Goal: Navigation & Orientation: Find specific page/section

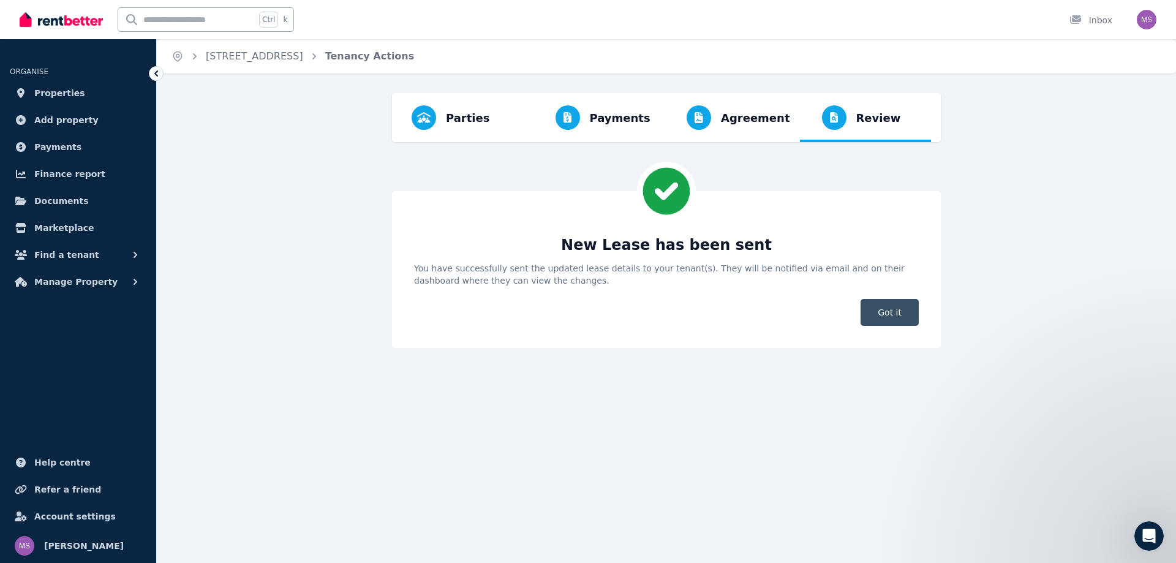
click at [881, 303] on span "Got it" at bounding box center [889, 312] width 58 height 27
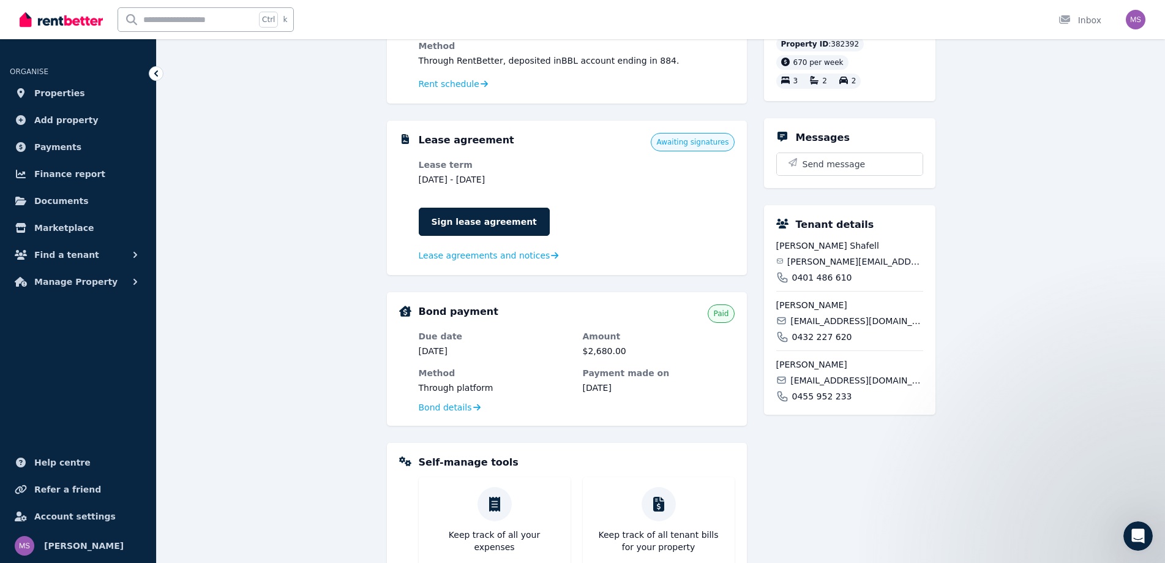
scroll to position [154, 0]
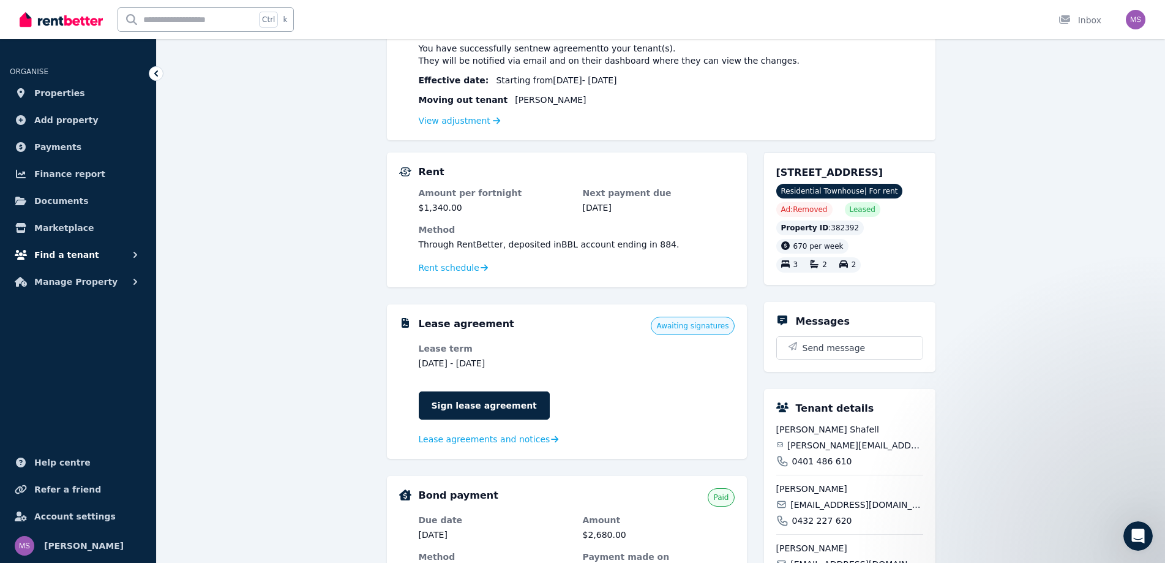
click at [113, 259] on button "Find a tenant" at bounding box center [78, 255] width 137 height 24
click at [127, 380] on button "Manage Property" at bounding box center [78, 382] width 137 height 24
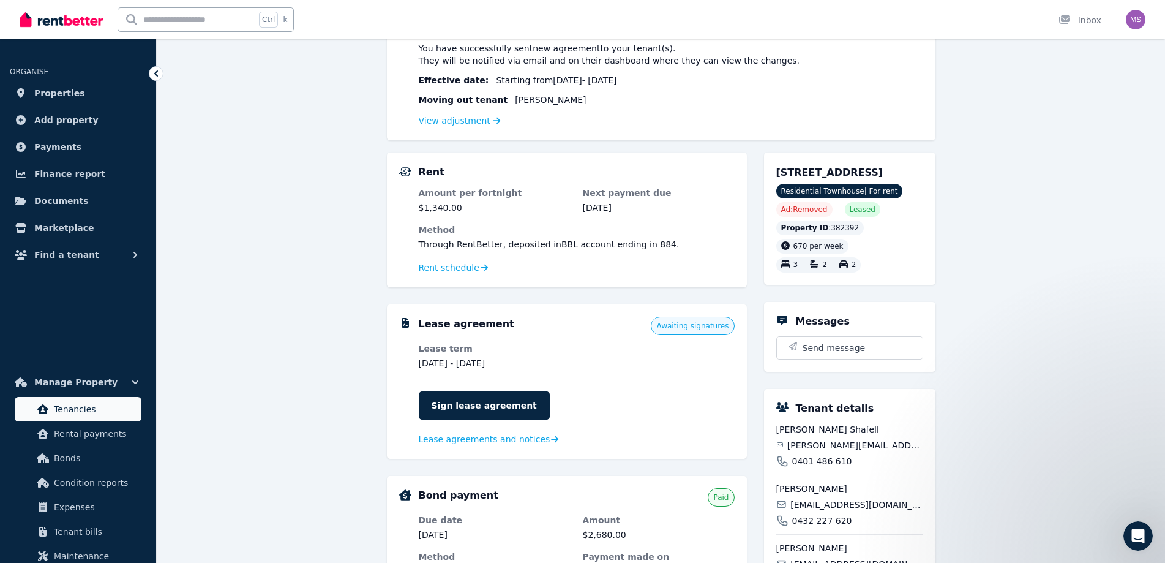
click at [122, 495] on link "Expenses" at bounding box center [78, 507] width 127 height 24
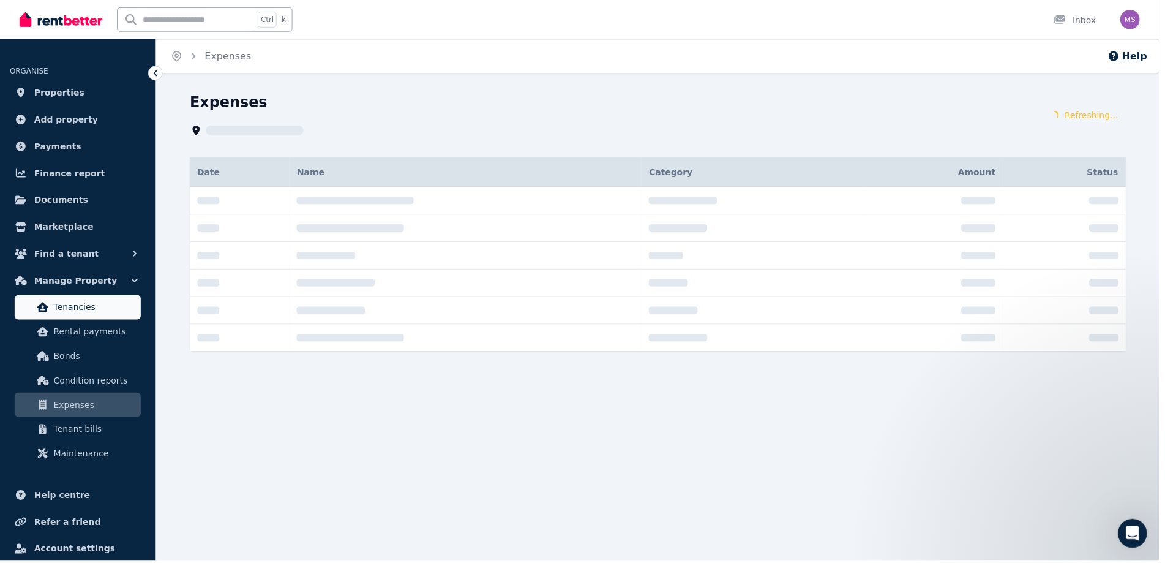
click at [115, 313] on span "Tenancies" at bounding box center [95, 308] width 83 height 15
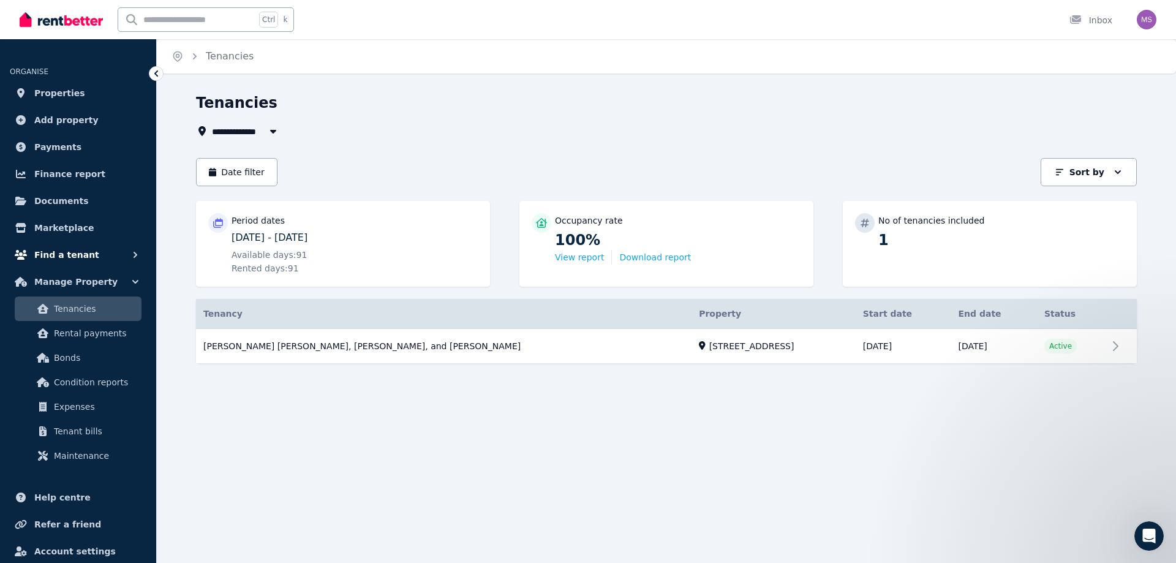
click at [130, 249] on icon "button" at bounding box center [135, 255] width 12 height 12
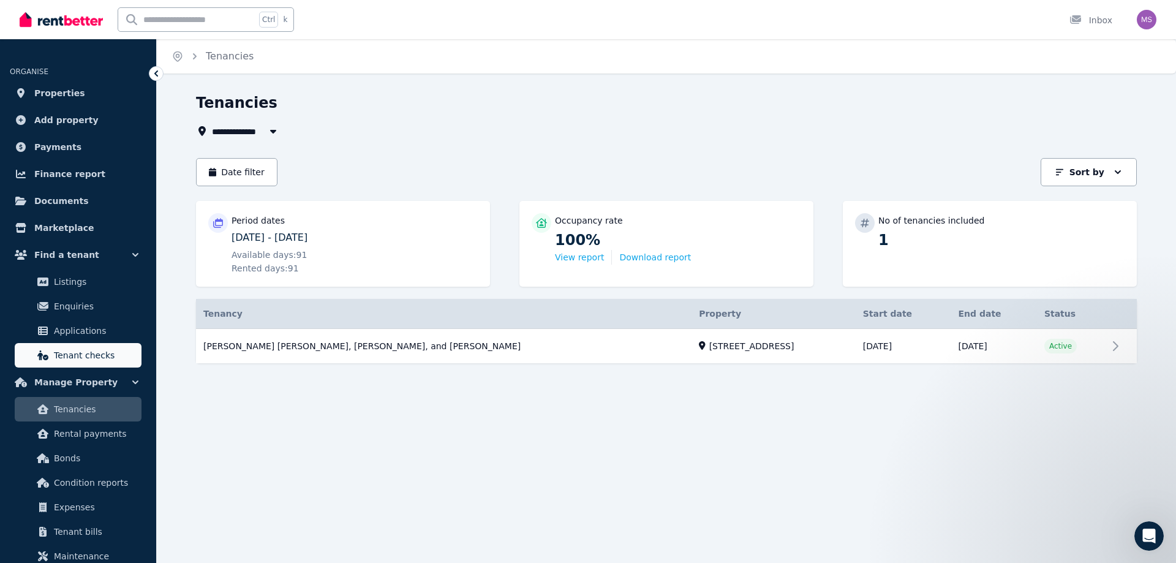
click at [121, 352] on span "Tenant checks" at bounding box center [95, 355] width 83 height 15
